Goal: Information Seeking & Learning: Stay updated

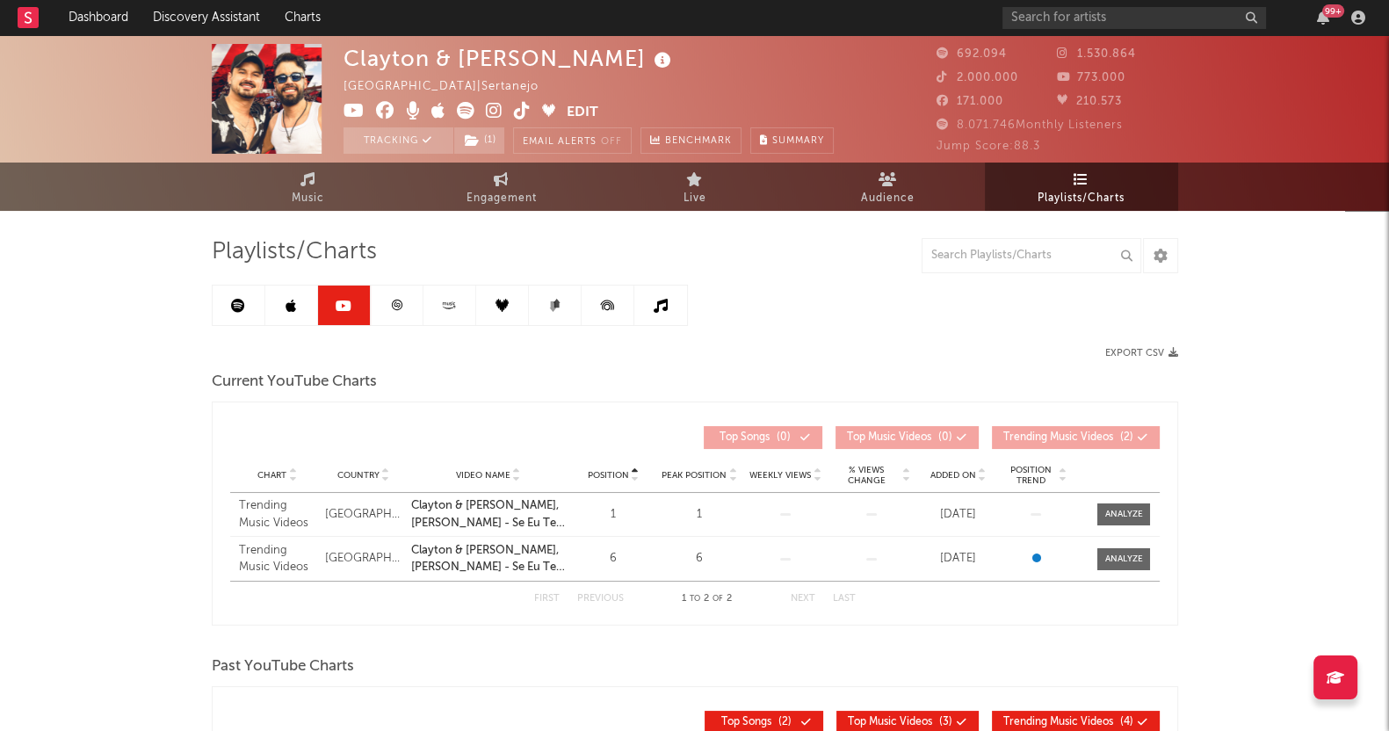
click at [392, 304] on icon at bounding box center [396, 305] width 13 height 13
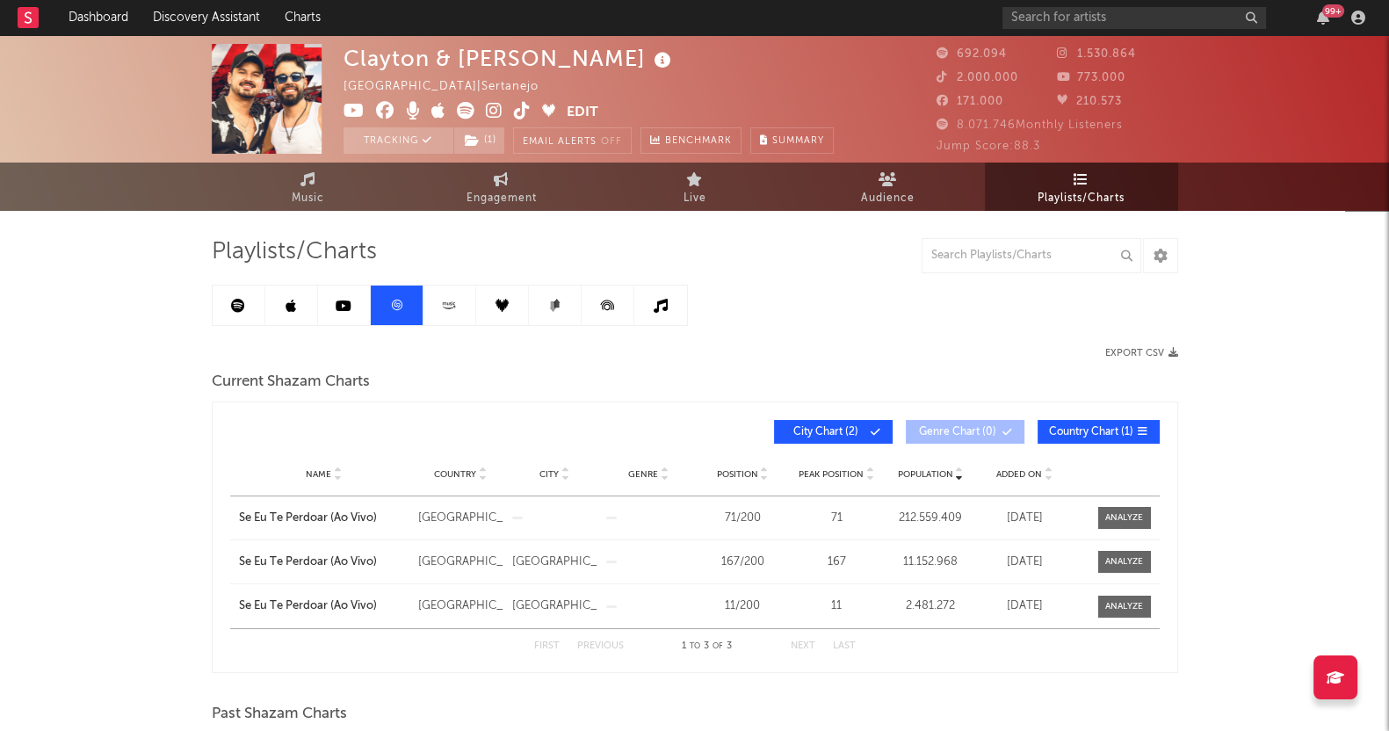
click at [76, 500] on div "Clayton & Romário [GEOGRAPHIC_DATA] | Sertanejo Edit Tracking ( 1 ) Email Alert…" at bounding box center [694, 726] width 1389 height 1383
click at [449, 306] on icon at bounding box center [449, 305] width 20 height 13
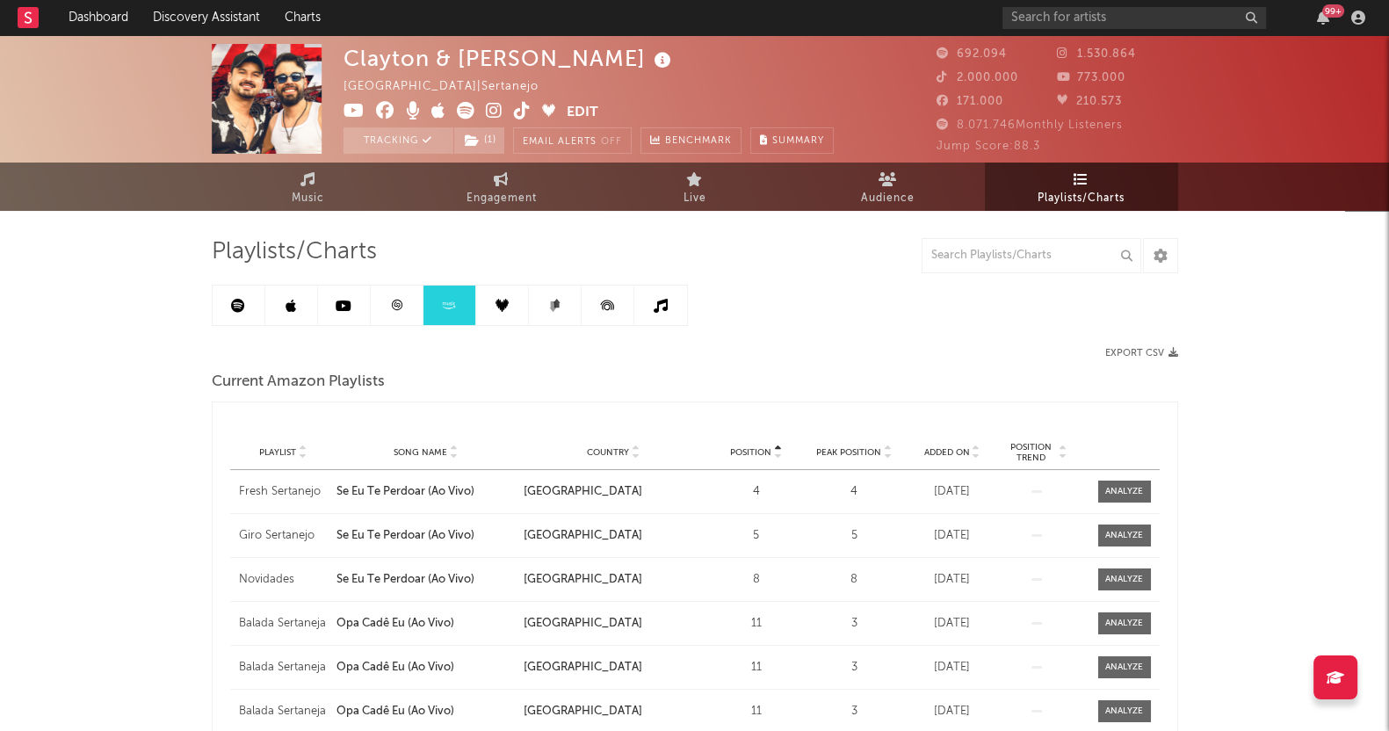
click at [507, 303] on icon at bounding box center [501, 305] width 13 height 13
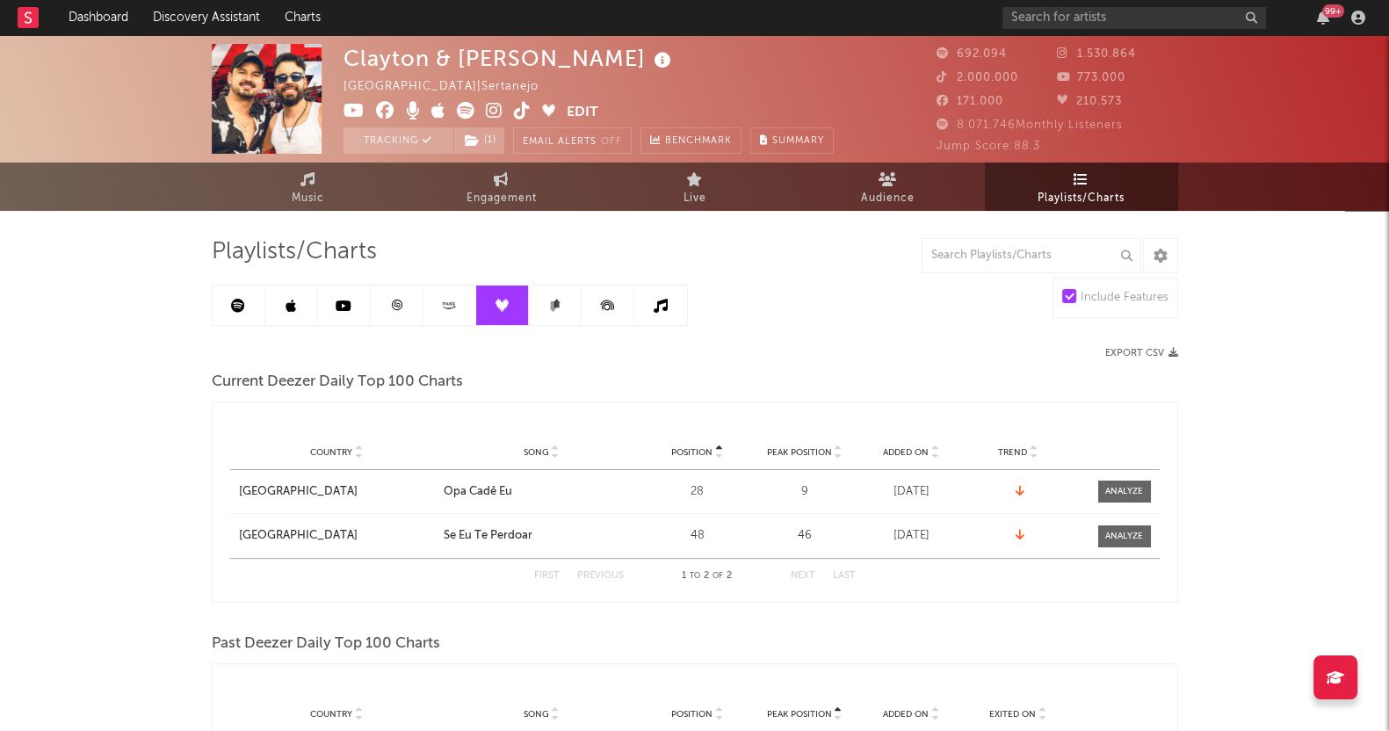
click at [25, 405] on div "Clayton & Romário [GEOGRAPHIC_DATA] | Sertanejo Edit Tracking ( 1 ) Email Alert…" at bounding box center [694, 678] width 1389 height 1286
click at [538, 298] on link at bounding box center [555, 306] width 53 height 40
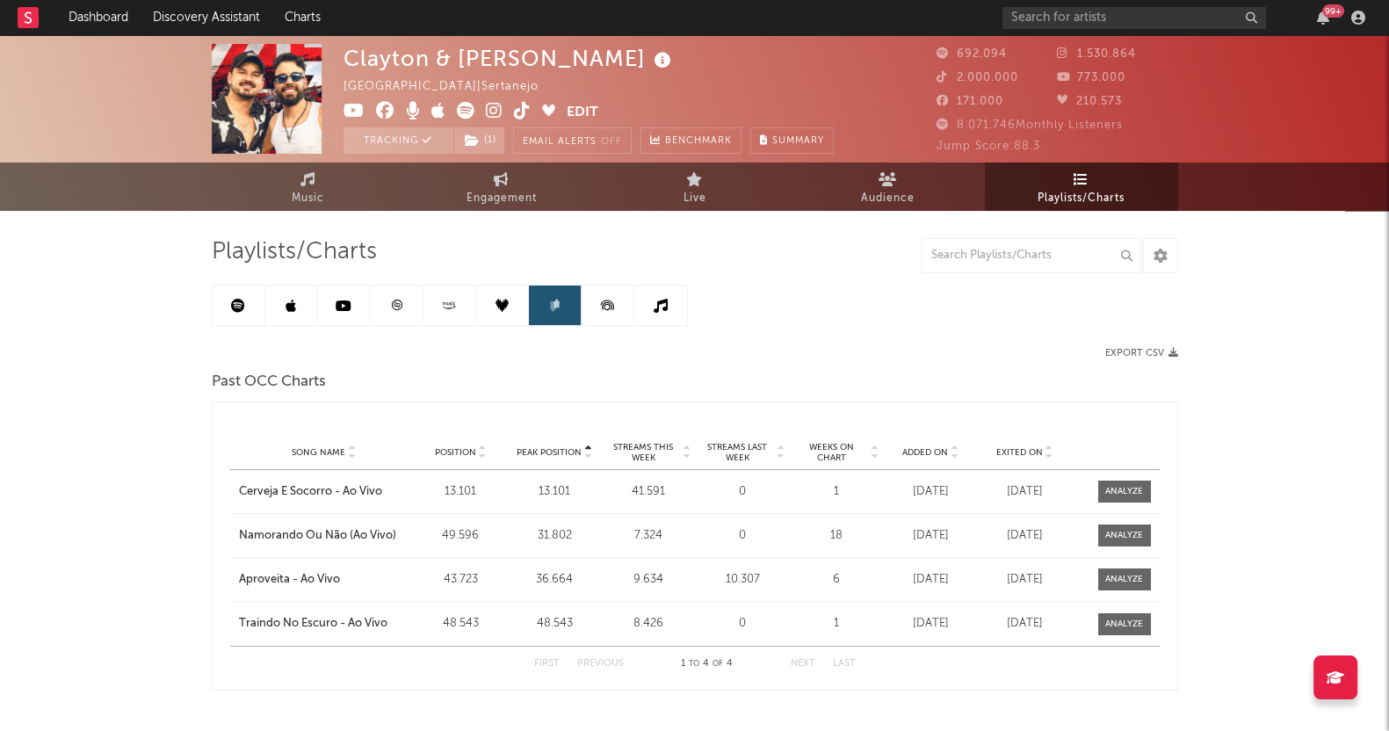
click at [625, 303] on icon at bounding box center [608, 306] width 40 height 40
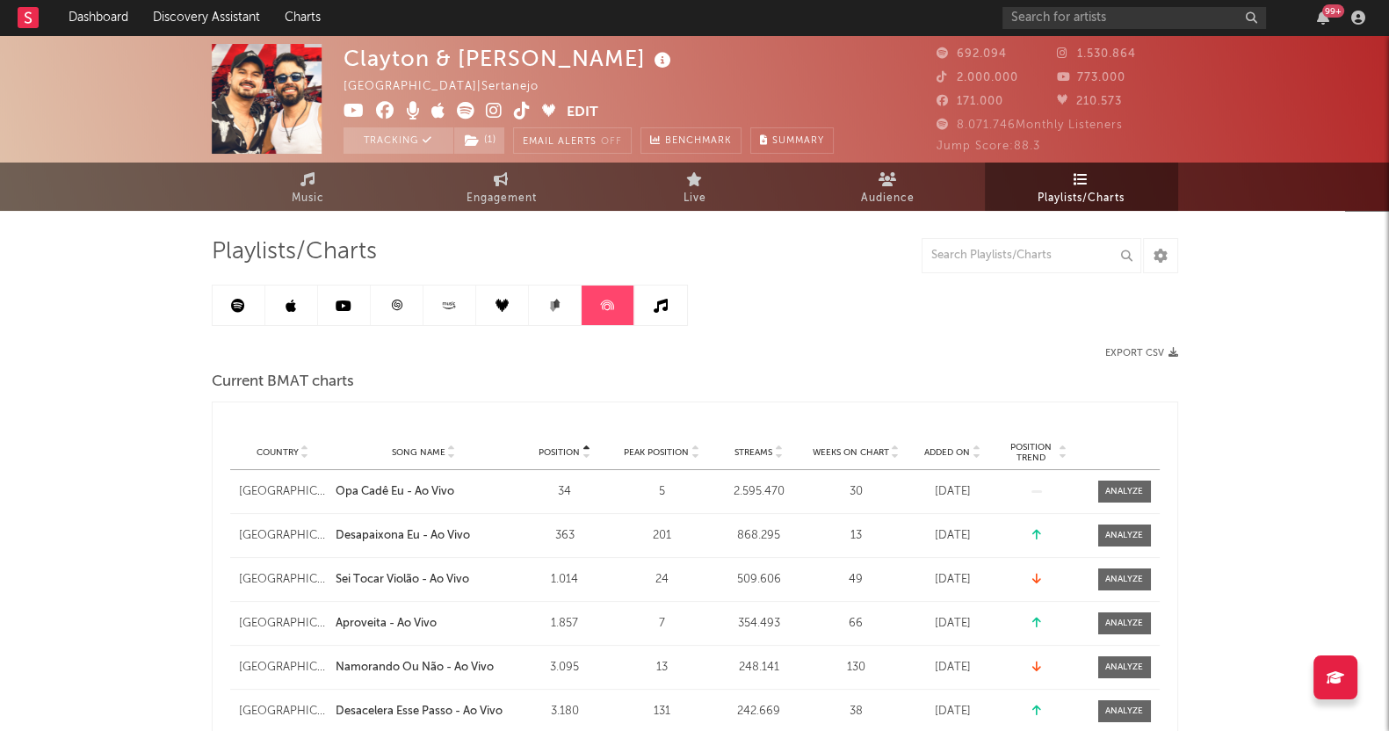
click at [670, 298] on link at bounding box center [660, 306] width 53 height 40
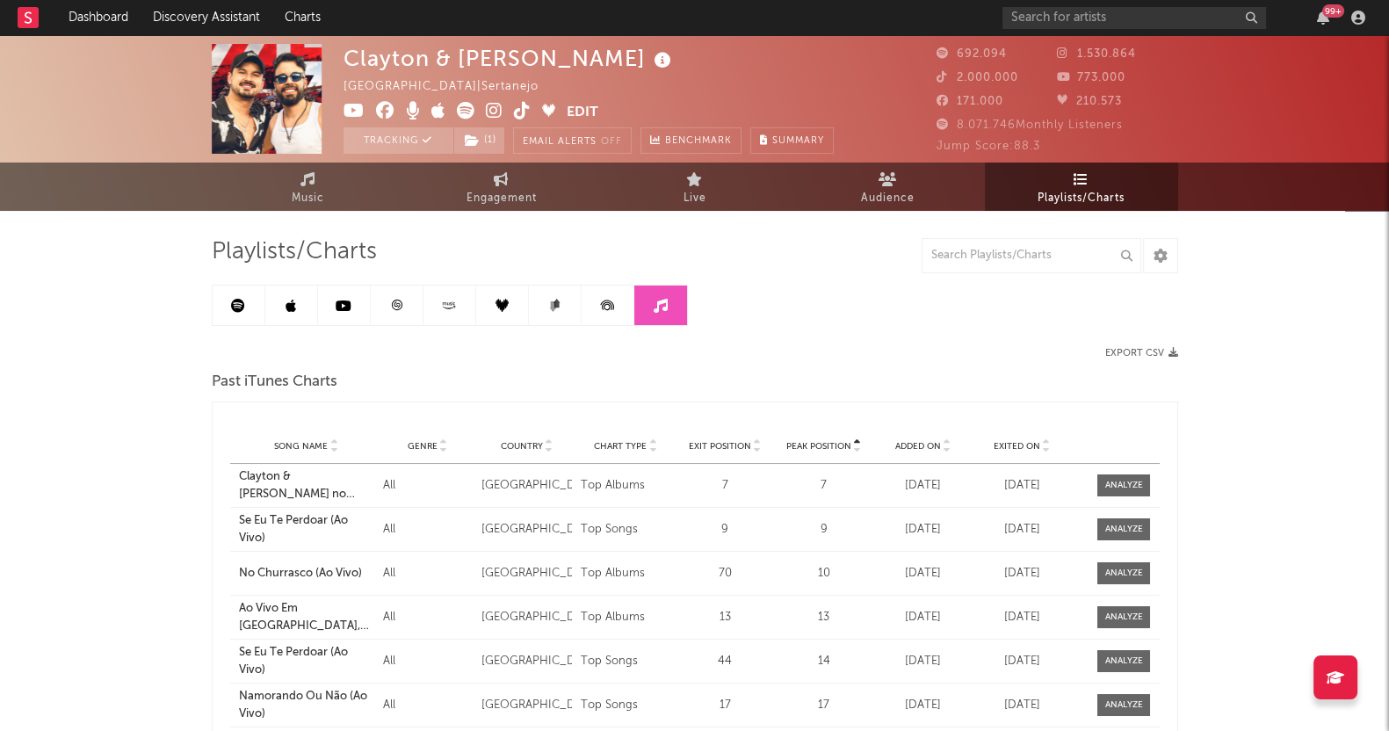
click at [1025, 439] on div "Exited On" at bounding box center [1022, 445] width 90 height 13
click at [231, 300] on icon at bounding box center [238, 306] width 14 height 14
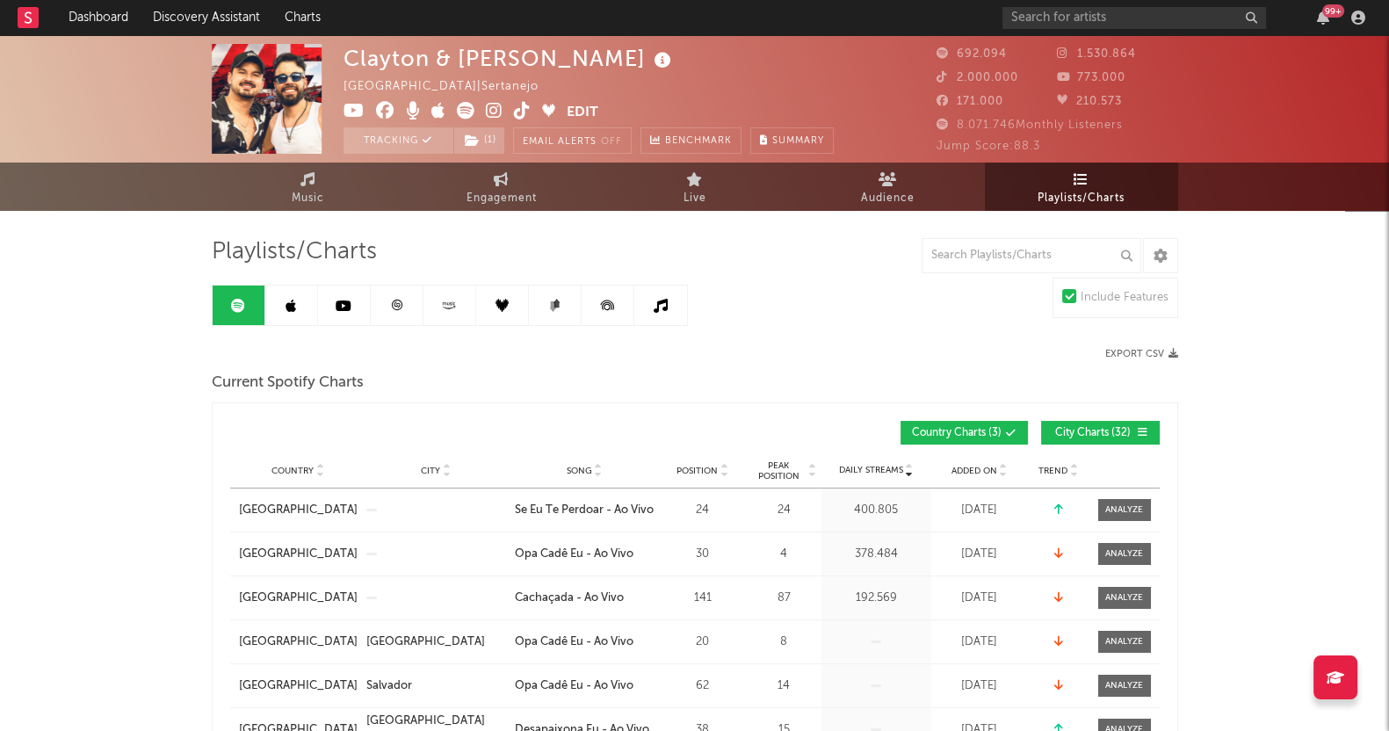
click at [297, 303] on link at bounding box center [291, 306] width 53 height 40
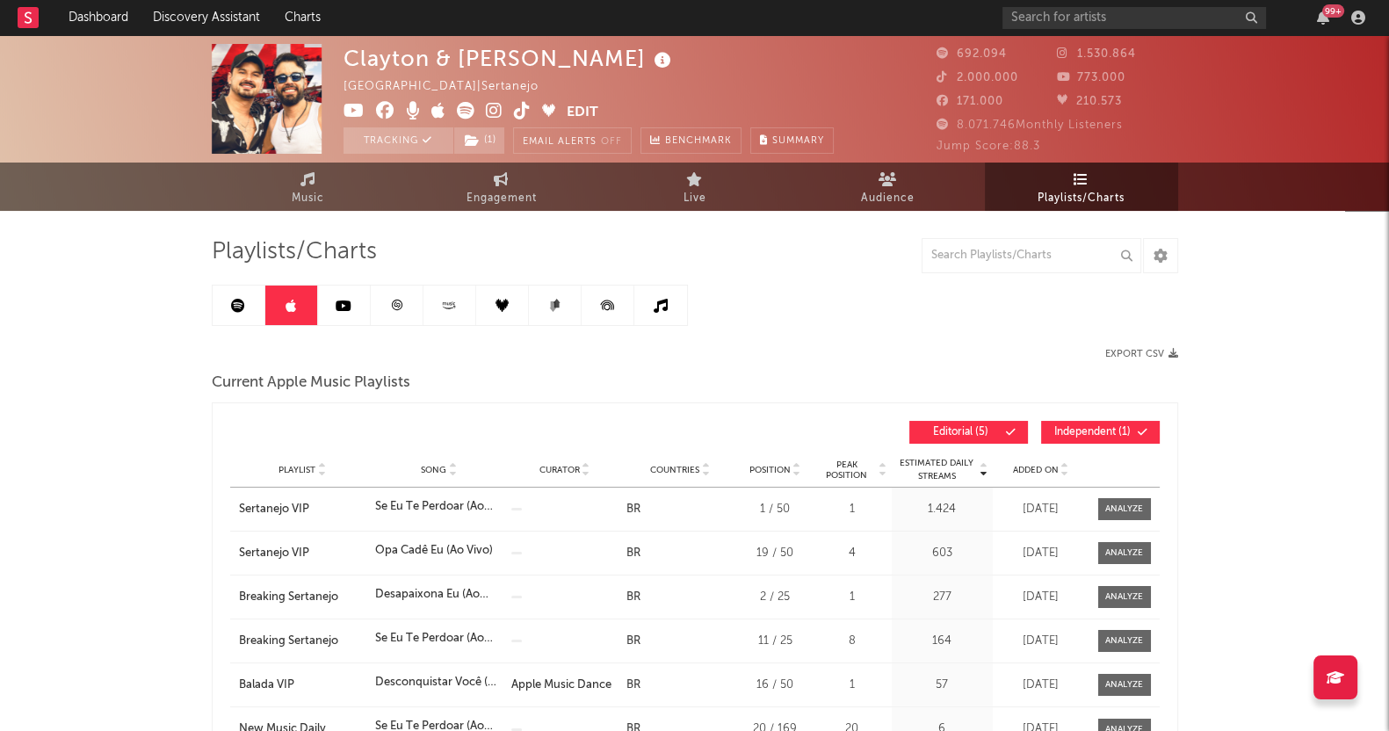
click at [218, 297] on link at bounding box center [239, 306] width 53 height 40
